Goal: Task Accomplishment & Management: Manage account settings

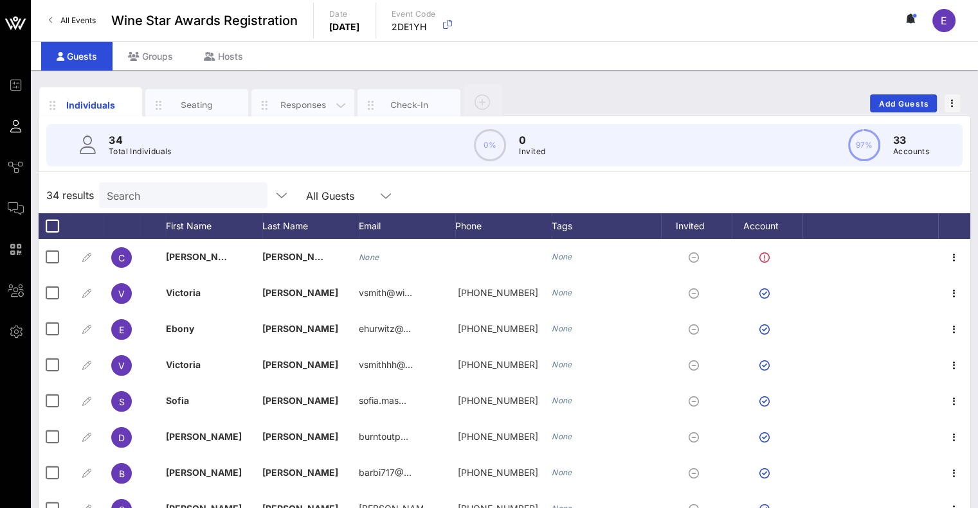
click at [292, 107] on div "Responses" at bounding box center [302, 105] width 57 height 12
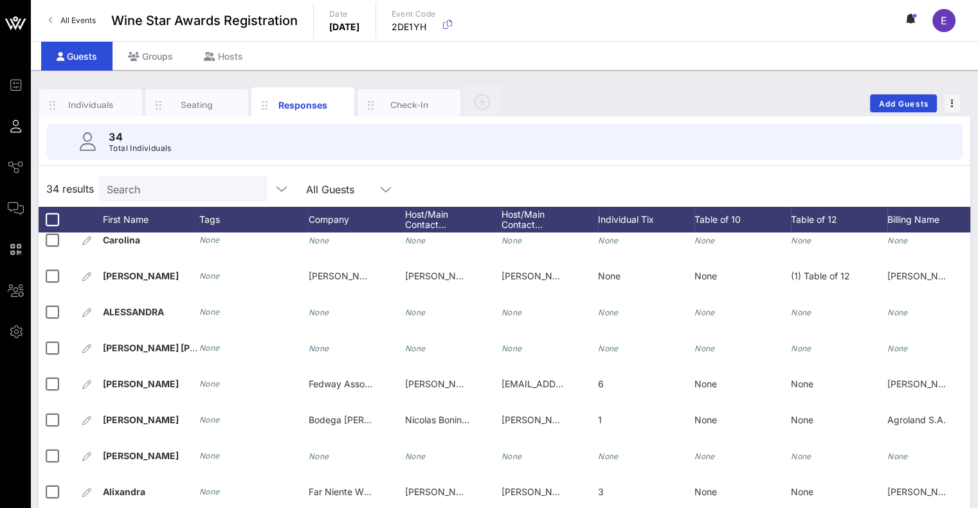
scroll to position [122, 0]
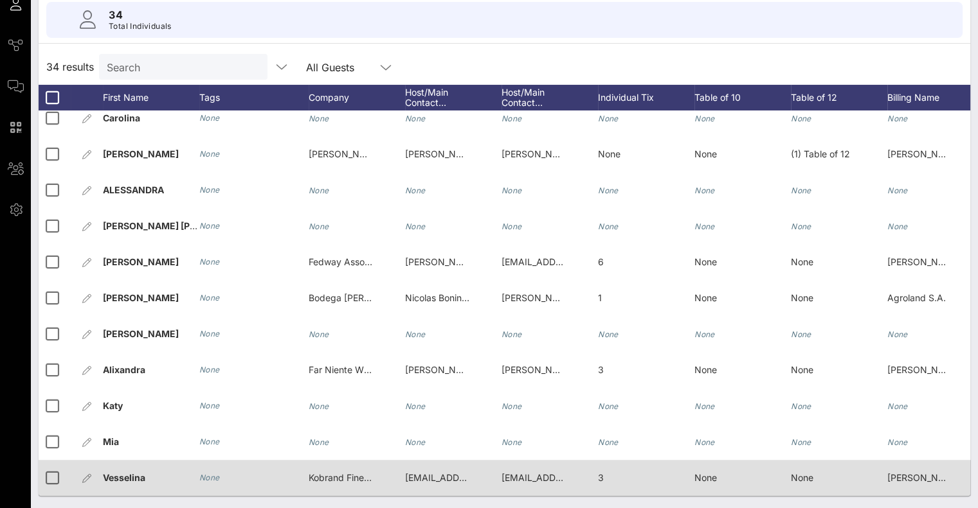
click at [346, 472] on span "Kobrand Fine Wines & Spirits" at bounding box center [369, 477] width 121 height 11
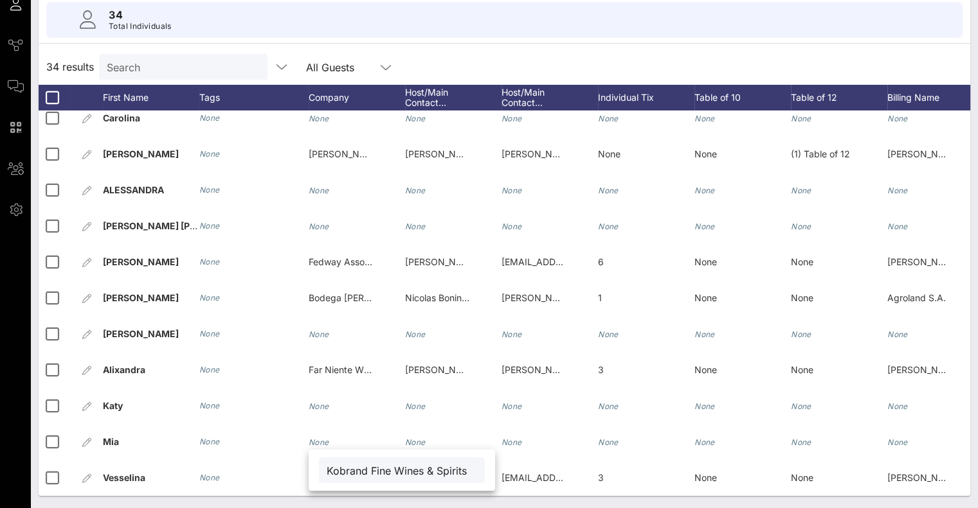
scroll to position [0, 0]
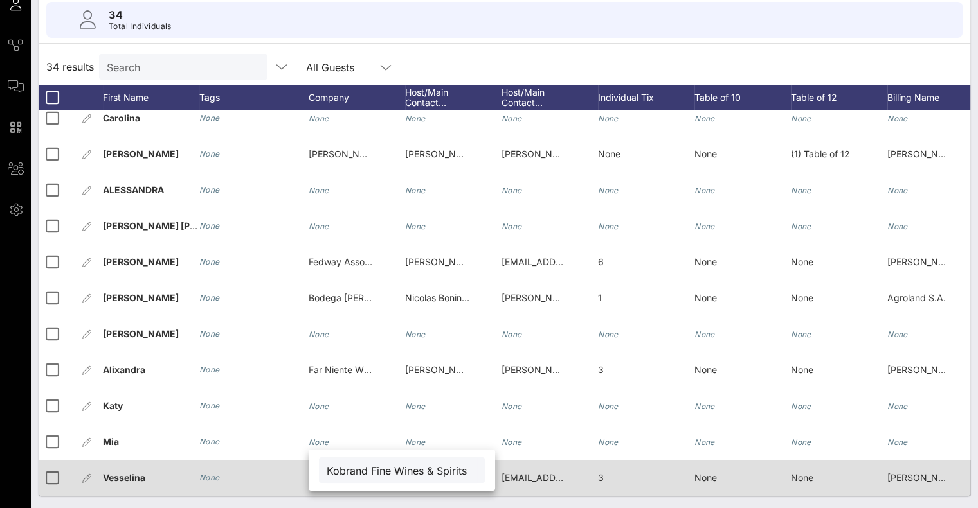
click at [517, 474] on div "vstoyanova@kobrand.com" at bounding box center [533, 478] width 64 height 36
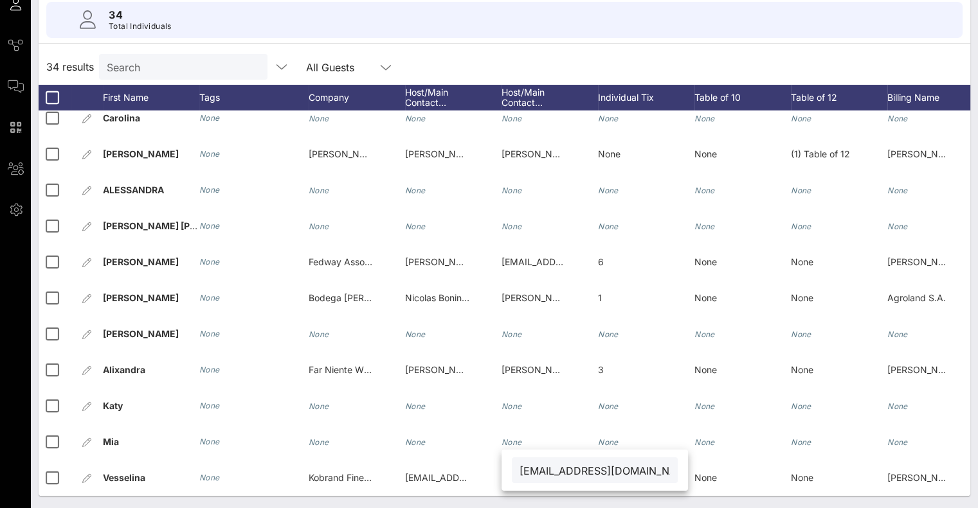
drag, startPoint x: 657, startPoint y: 466, endPoint x: 532, endPoint y: 471, distance: 124.8
click at [532, 471] on div "vstoyanova@kobrand.com" at bounding box center [595, 471] width 166 height 26
click at [532, 471] on input "vstoyanova@kobrand.com" at bounding box center [594, 470] width 150 height 17
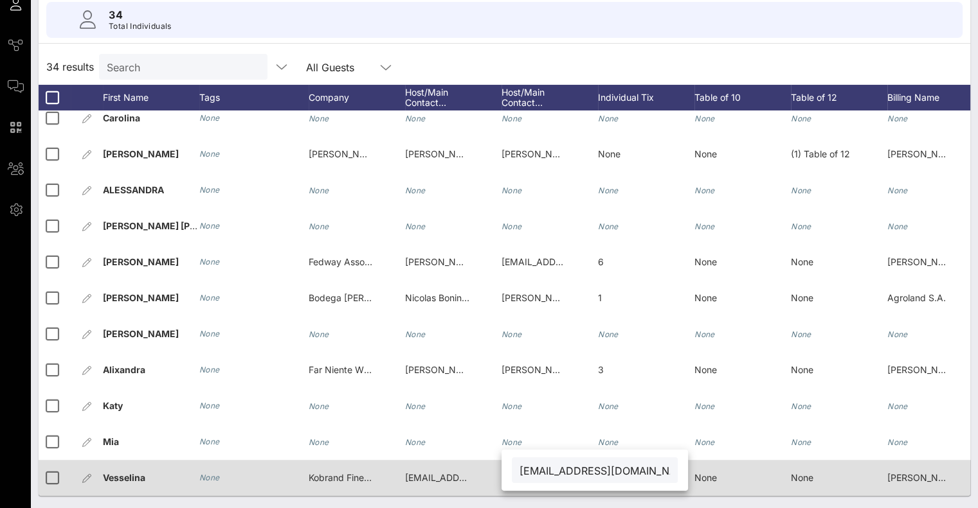
click at [427, 472] on span "vstoyanova@kobrand.com" at bounding box center [482, 477] width 155 height 11
click at [604, 463] on div "3" at bounding box center [646, 485] width 96 height 51
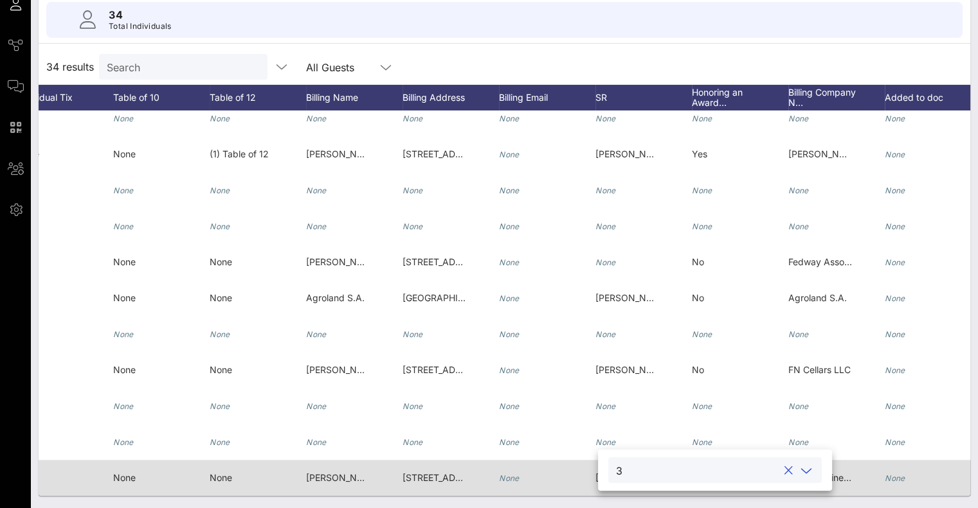
click at [341, 472] on span "Vesselina Stoyanova" at bounding box center [343, 477] width 74 height 11
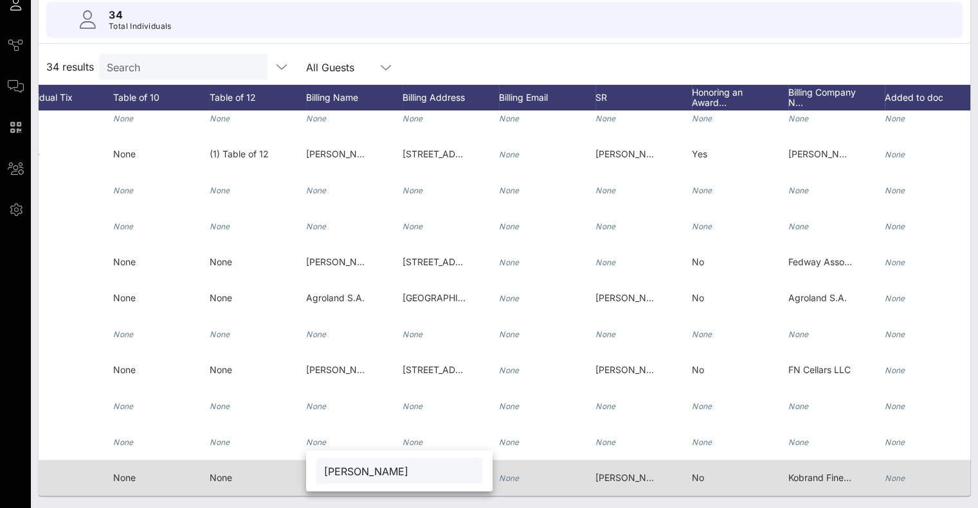
click at [604, 472] on span "Sara Maule" at bounding box center [632, 477] width 74 height 11
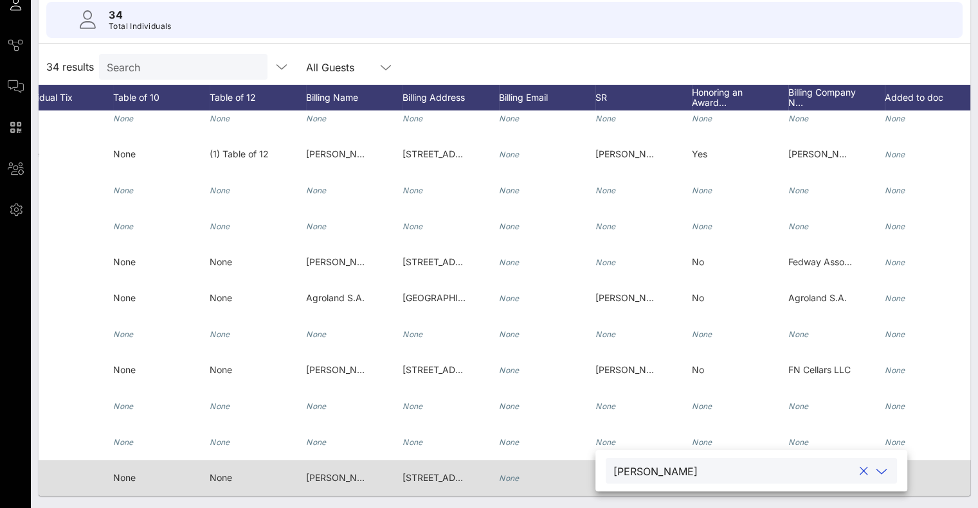
click at [431, 472] on span "1 Manhattanville Road, Purchase, NY 10577" at bounding box center [444, 477] width 85 height 11
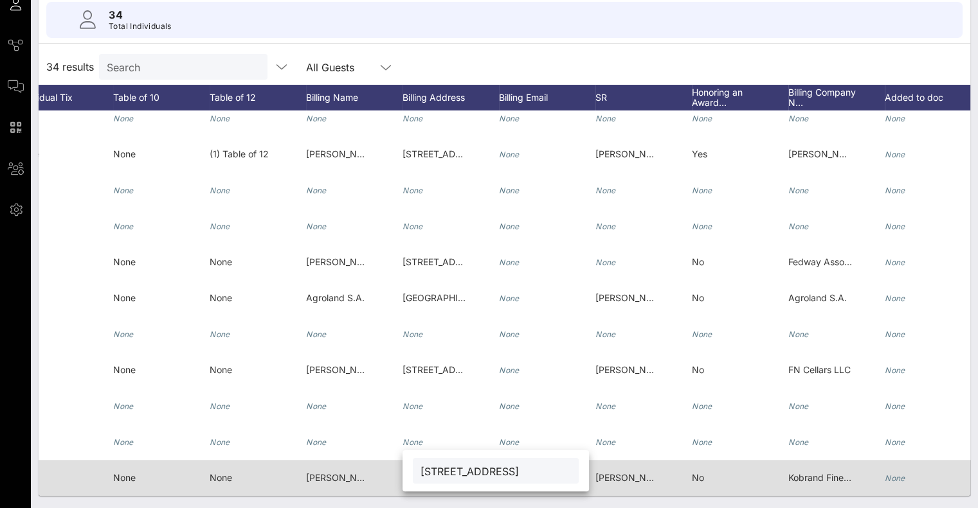
click at [805, 473] on span "Kobrand Fine Wines & Spirits" at bounding box center [848, 477] width 121 height 11
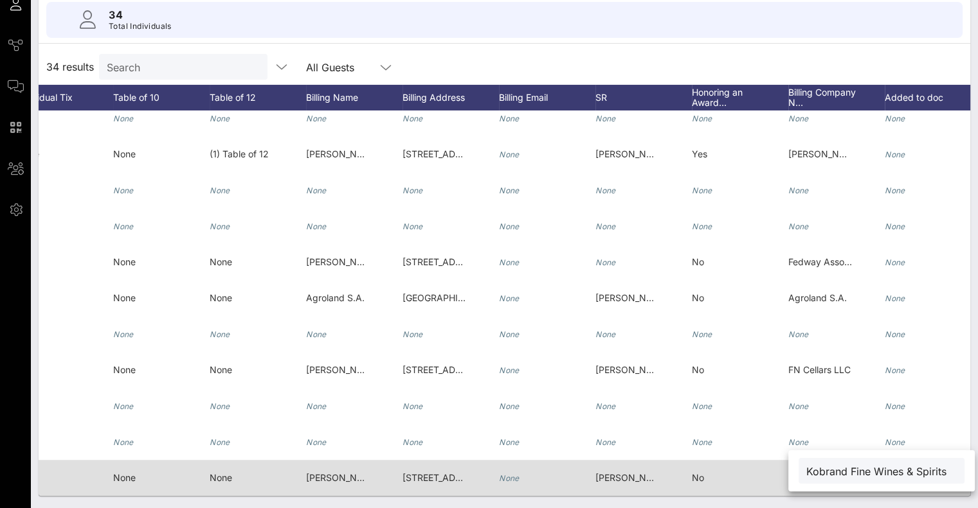
click at [699, 476] on div "No" at bounding box center [698, 478] width 12 height 36
